Goal: Task Accomplishment & Management: Manage account settings

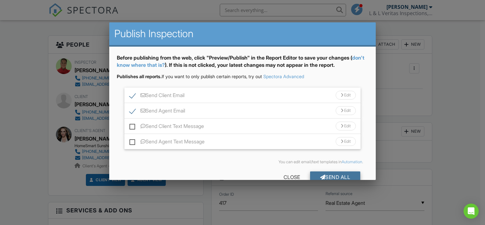
click at [330, 175] on div "Send All" at bounding box center [335, 177] width 51 height 11
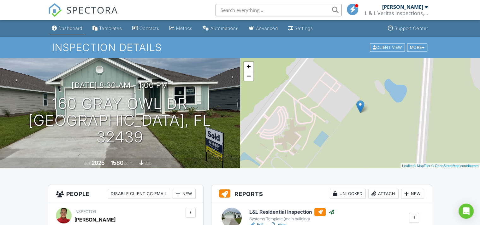
click at [76, 32] on link "Dashboard" at bounding box center [67, 29] width 36 height 12
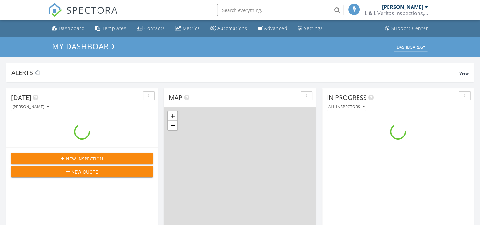
scroll to position [584, 490]
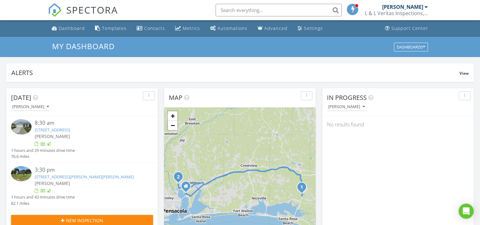
click at [370, 156] on div "In Progress Ramon Ledesma No results found" at bounding box center [398, 179] width 152 height 183
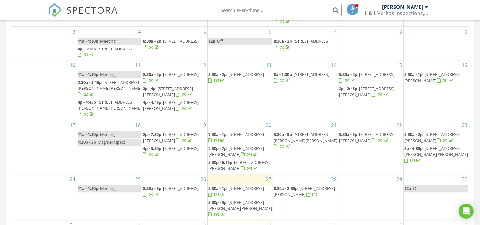
scroll to position [338, 0]
click at [307, 197] on div at bounding box center [309, 195] width 5 height 5
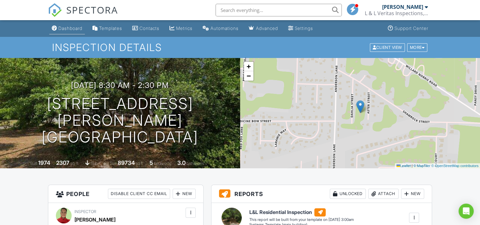
click at [67, 28] on div "Dashboard" at bounding box center [70, 28] width 24 height 5
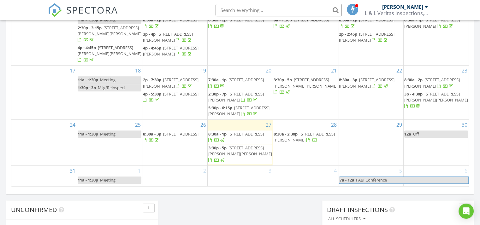
scroll to position [393, 0]
click at [122, 172] on div "1 11a - 1:30p Meeting" at bounding box center [109, 175] width 65 height 21
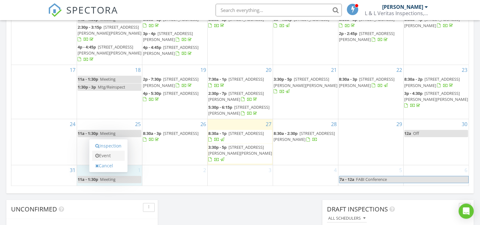
click at [111, 156] on link "Event" at bounding box center [108, 156] width 33 height 10
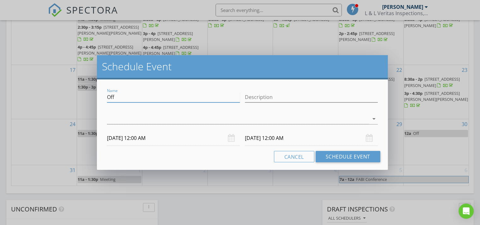
click at [123, 97] on input "Off" at bounding box center [173, 97] width 133 height 10
type input "Closed"
click at [268, 97] on input "Description" at bounding box center [311, 97] width 133 height 10
type input "Memorial Day"
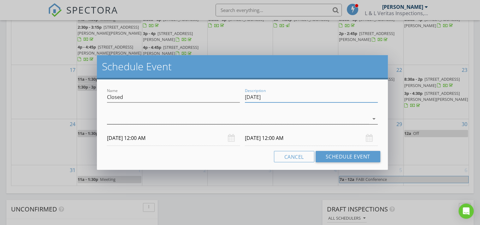
click at [220, 118] on div at bounding box center [238, 119] width 262 height 10
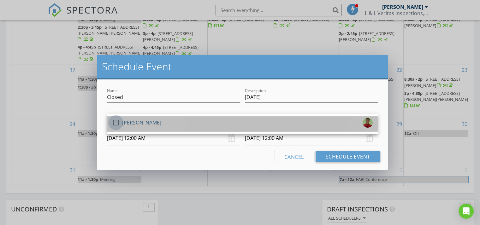
click at [116, 123] on div at bounding box center [116, 122] width 11 height 11
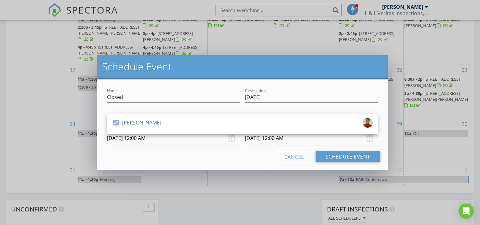
click at [188, 161] on div "Cancel Schedule Event" at bounding box center [243, 156] width 276 height 11
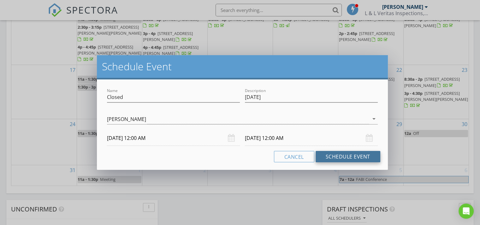
click at [338, 159] on button "Schedule Event" at bounding box center [348, 156] width 65 height 11
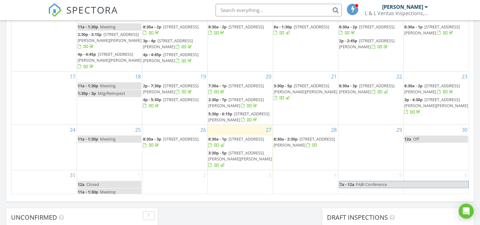
scroll to position [385, 0]
drag, startPoint x: 290, startPoint y: 150, endPoint x: 293, endPoint y: 142, distance: 9.0
click at [293, 142] on span "8:30a - 2:30p" at bounding box center [286, 140] width 24 height 6
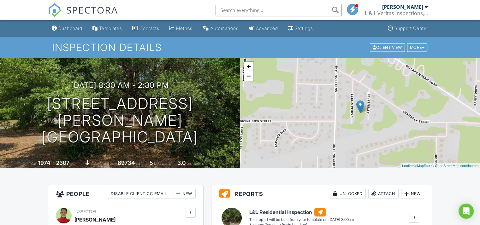
click at [266, 13] on input "text" at bounding box center [279, 10] width 126 height 13
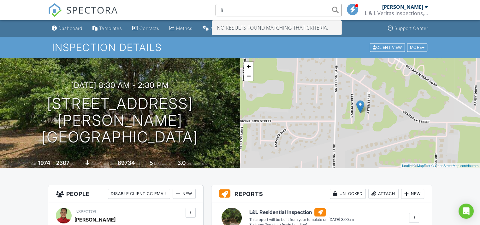
type input "l"
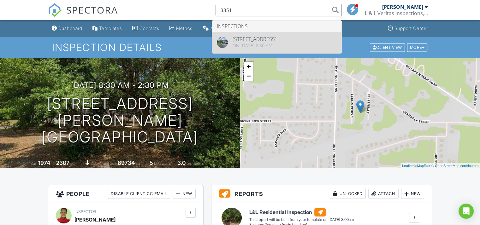
type input "3351"
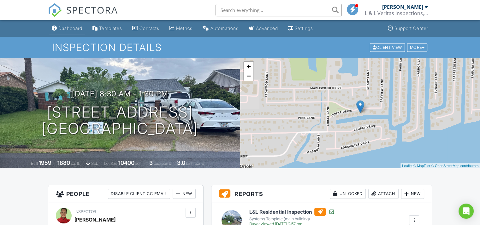
click at [68, 29] on div "Dashboard" at bounding box center [70, 28] width 24 height 5
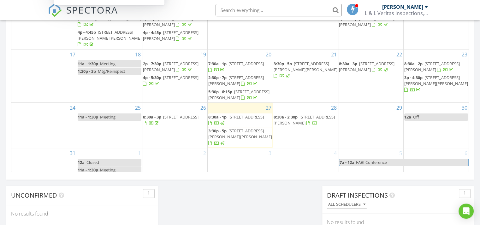
scroll to position [408, 0]
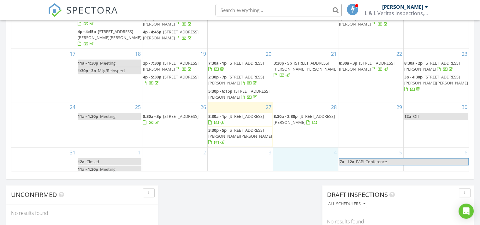
click at [291, 162] on div "4" at bounding box center [305, 161] width 65 height 26
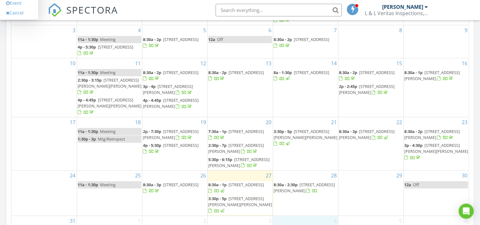
scroll to position [338, 0]
click at [424, 9] on div "[PERSON_NAME]" at bounding box center [405, 7] width 46 height 6
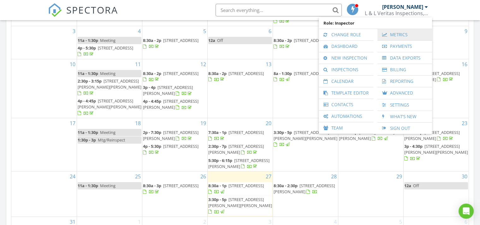
click at [399, 34] on link "Metrics" at bounding box center [405, 34] width 48 height 11
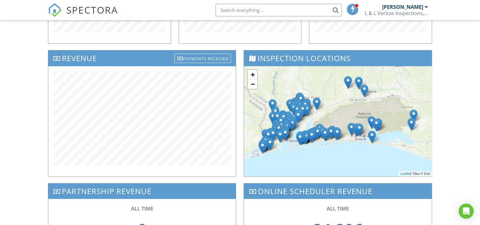
scroll to position [186, 0]
